Goal: Task Accomplishment & Management: Manage account settings

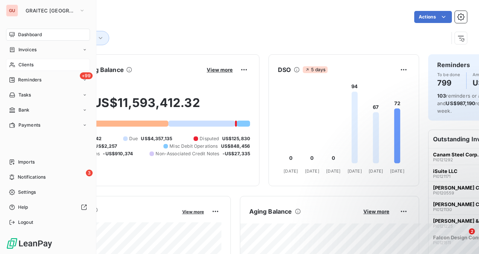
click at [23, 61] on div "Clients" at bounding box center [48, 65] width 84 height 12
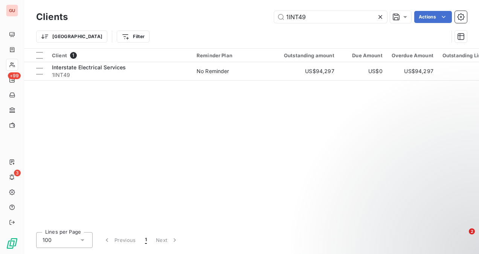
drag, startPoint x: 309, startPoint y: 17, endPoint x: 253, endPoint y: 17, distance: 56.1
click at [253, 17] on div "1INT49 Actions" at bounding box center [272, 17] width 390 height 12
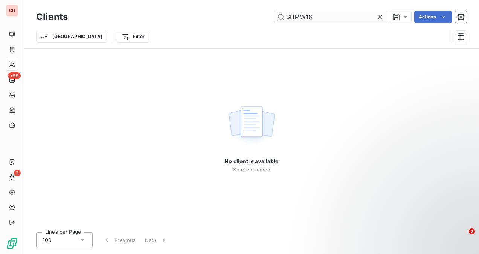
click at [327, 18] on input "6HMW16" at bounding box center [330, 17] width 113 height 12
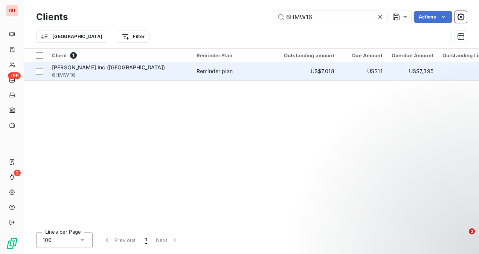
type input "6HMW16"
click at [114, 78] on td "[PERSON_NAME] Inc (MI) 6HMW16" at bounding box center [119, 71] width 144 height 18
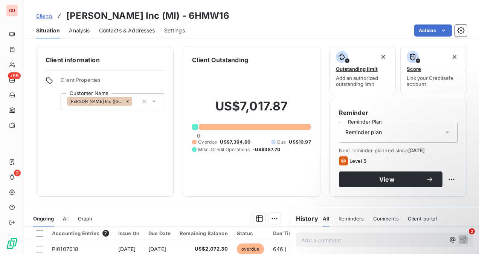
click at [367, 134] on span "Reminder plan" at bounding box center [363, 132] width 37 height 8
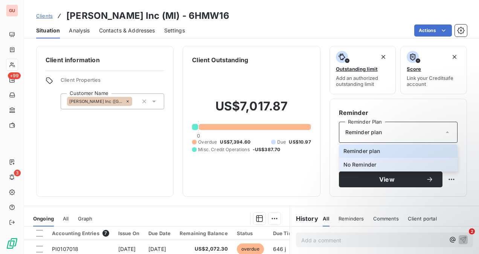
click at [352, 161] on span "No Reminder" at bounding box center [359, 165] width 33 height 8
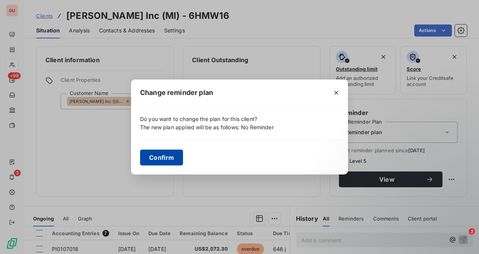
click at [160, 156] on button "Confirm" at bounding box center [161, 157] width 43 height 16
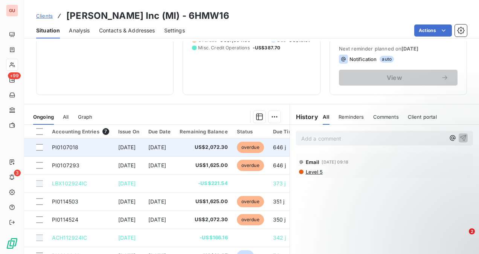
scroll to position [140, 0]
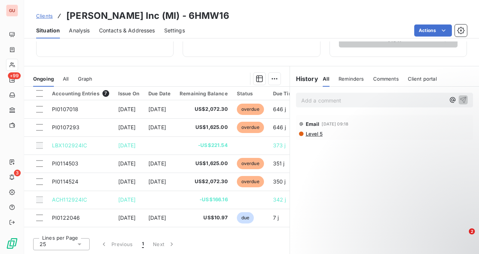
click at [309, 98] on p "Add a comment ﻿" at bounding box center [373, 100] width 144 height 9
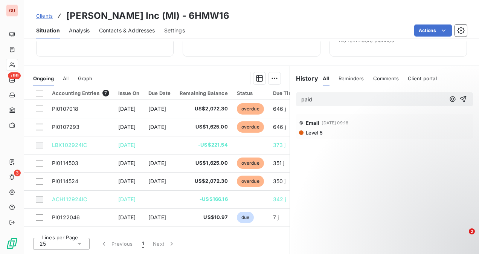
scroll to position [113, 0]
click at [459, 99] on icon "button" at bounding box center [463, 100] width 8 height 8
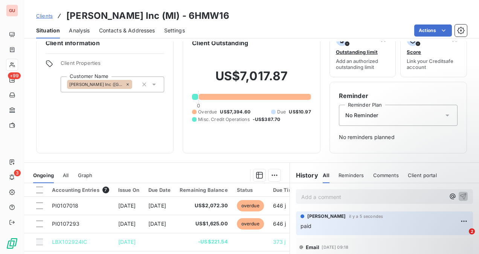
scroll to position [0, 0]
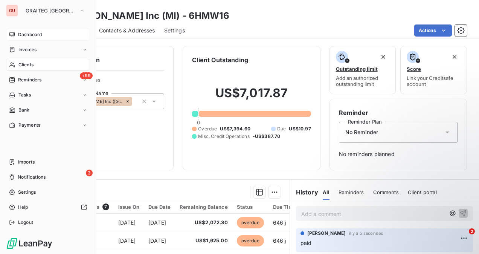
click at [26, 32] on span "Dashboard" at bounding box center [30, 34] width 24 height 7
